Goal: Entertainment & Leisure: Consume media (video, audio)

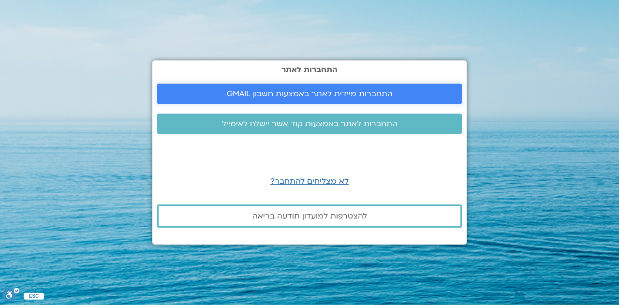
click at [310, 95] on span "התחברות מיידית לאתר באמצעות חשבון GMAIL" at bounding box center [310, 94] width 166 height 9
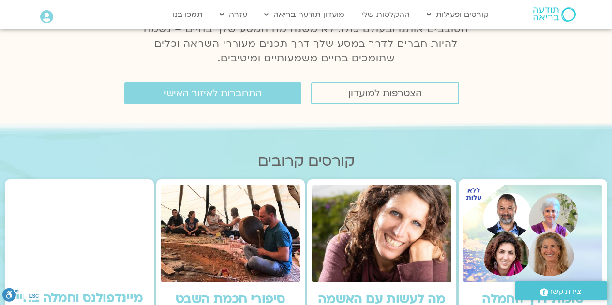
scroll to position [159, 0]
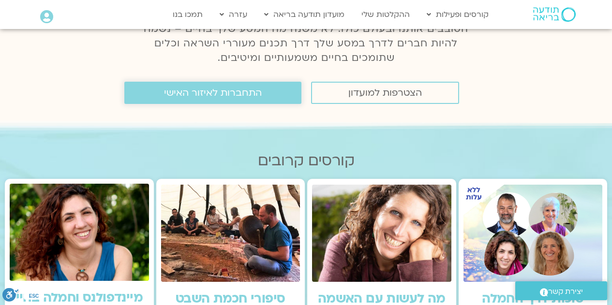
click at [217, 95] on span "התחברות לאיזור האישי" at bounding box center [213, 93] width 98 height 11
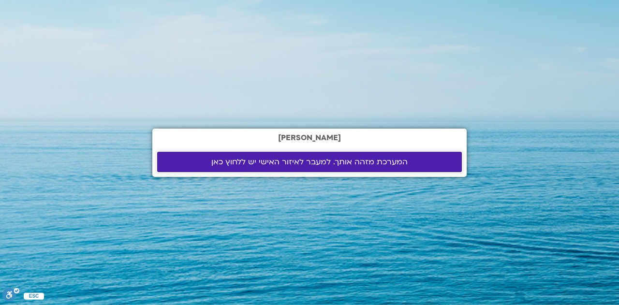
click at [280, 168] on link "המערכת מזהה אותך. למעבר לאיזור האישי יש ללחוץ כאן" at bounding box center [309, 162] width 305 height 20
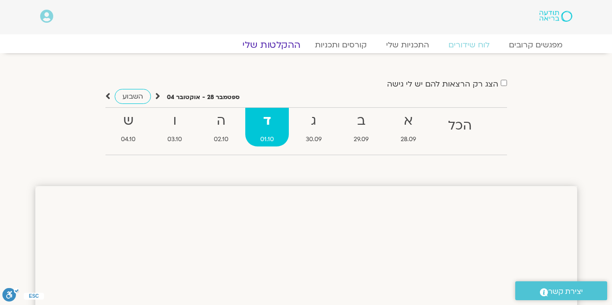
click at [283, 46] on link "ההקלטות שלי" at bounding box center [271, 45] width 81 height 12
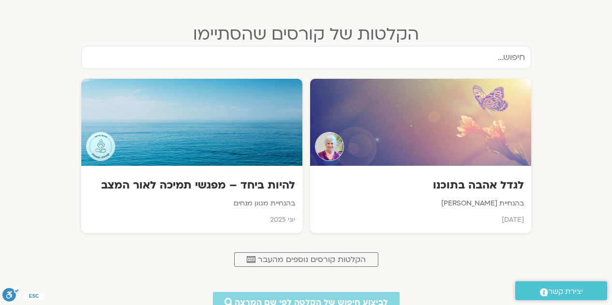
scroll to position [405, 0]
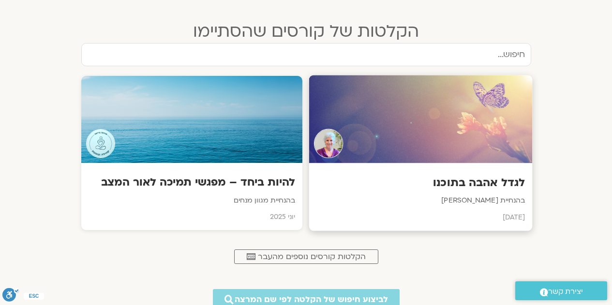
click at [448, 175] on div "לגדל אהבה בתוכנו בהנחיית [PERSON_NAME] [DATE]" at bounding box center [421, 198] width 224 height 68
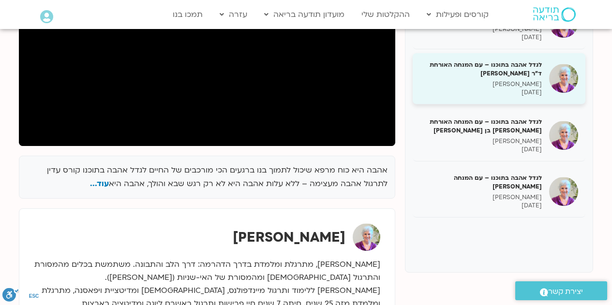
scroll to position [224, 0]
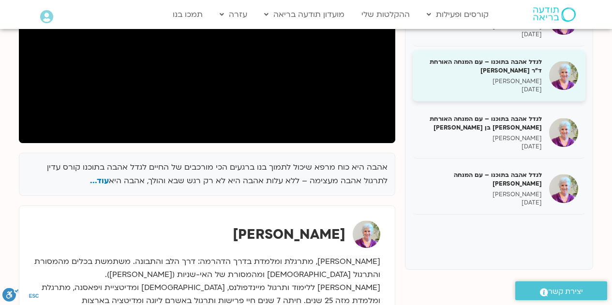
click at [494, 178] on h5 "לגדל אהבה בתוכנו – עם המנחה האורח בן קמינסקי" at bounding box center [481, 179] width 122 height 17
